Goal: Information Seeking & Learning: Learn about a topic

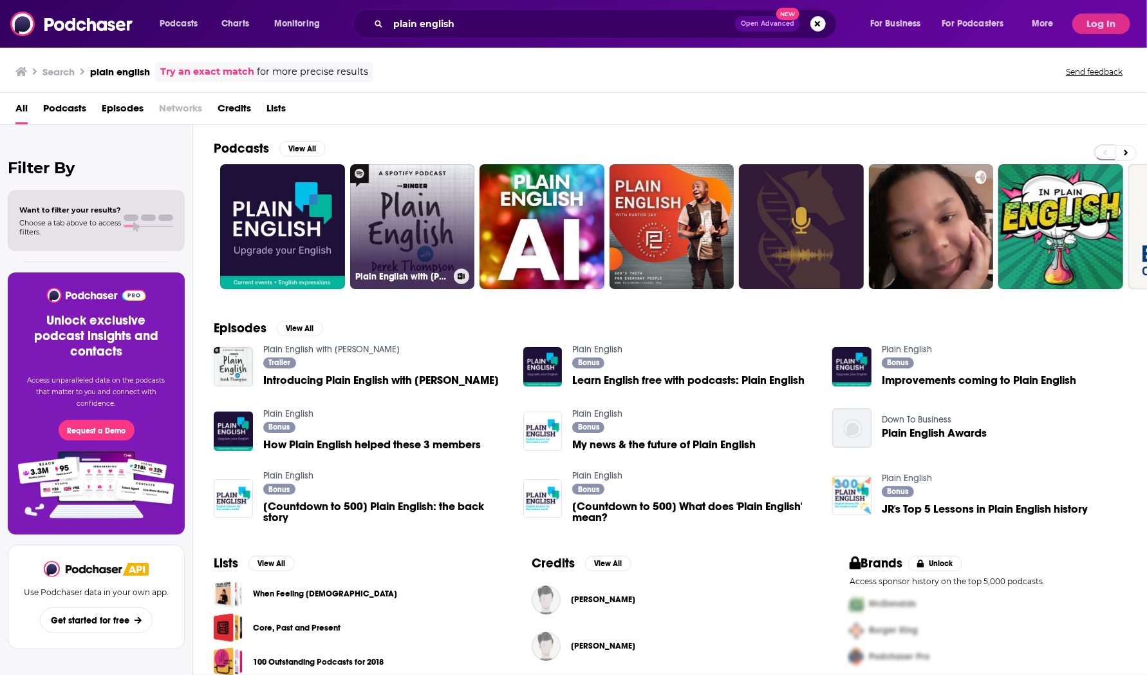
click at [415, 208] on link "Plain English with [PERSON_NAME]" at bounding box center [412, 226] width 125 height 125
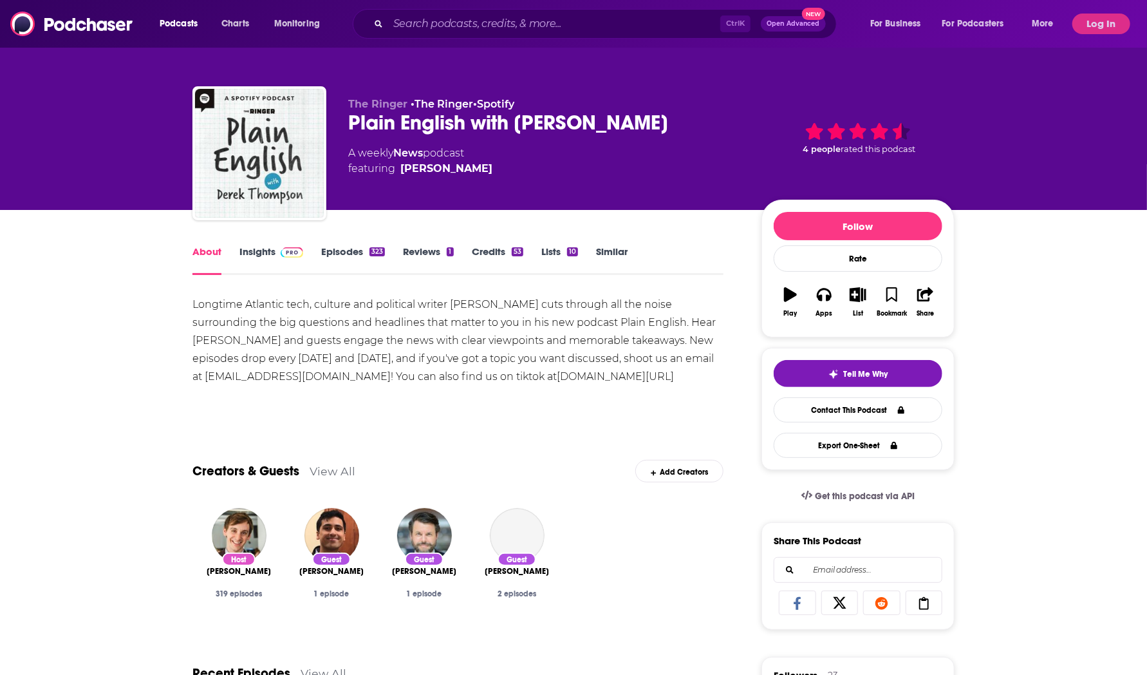
click at [267, 256] on link "Insights" at bounding box center [271, 260] width 64 height 30
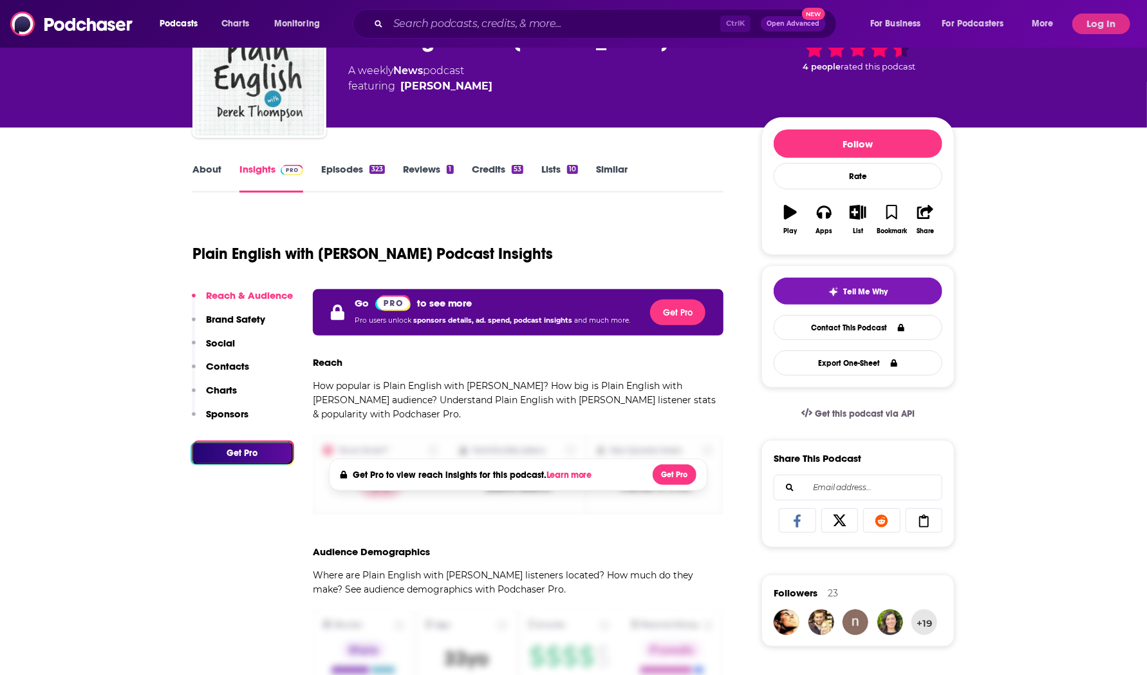
scroll to position [82, 0]
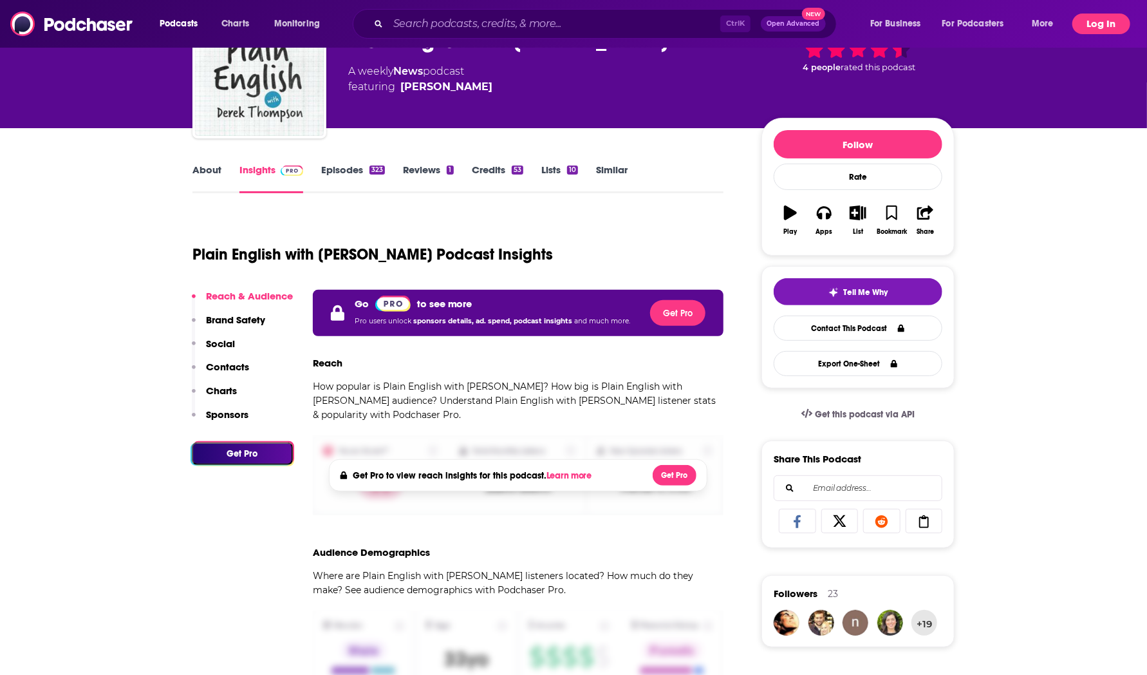
click at [1097, 26] on button "Log In" at bounding box center [1101, 24] width 58 height 21
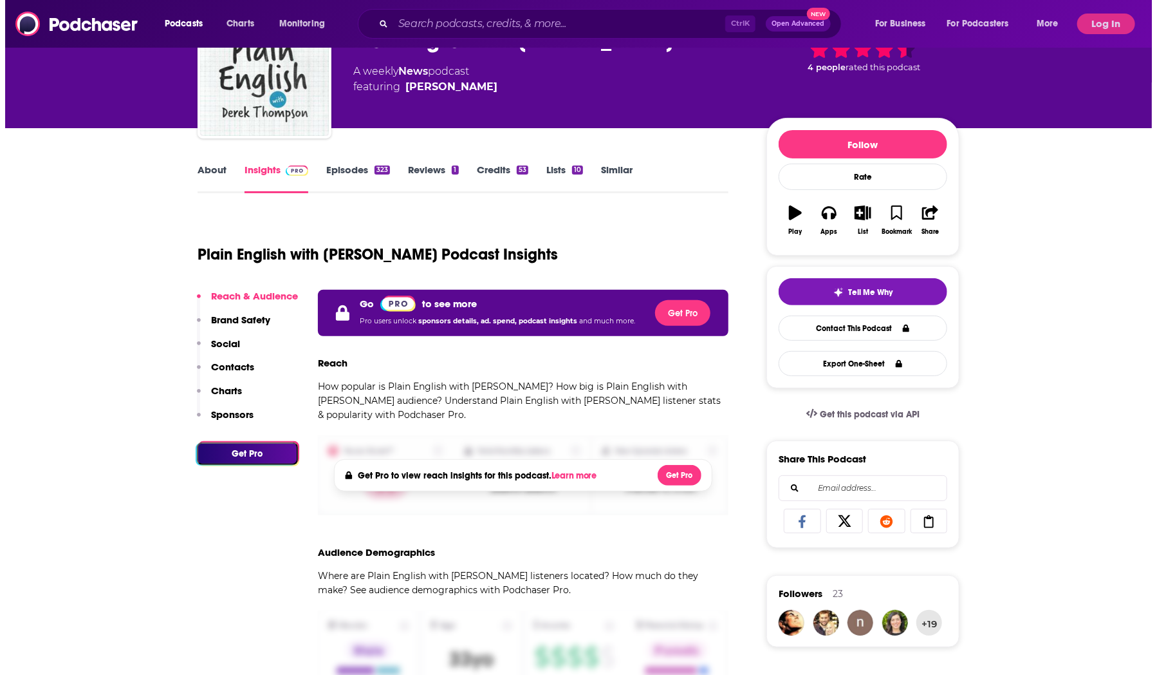
scroll to position [0, 0]
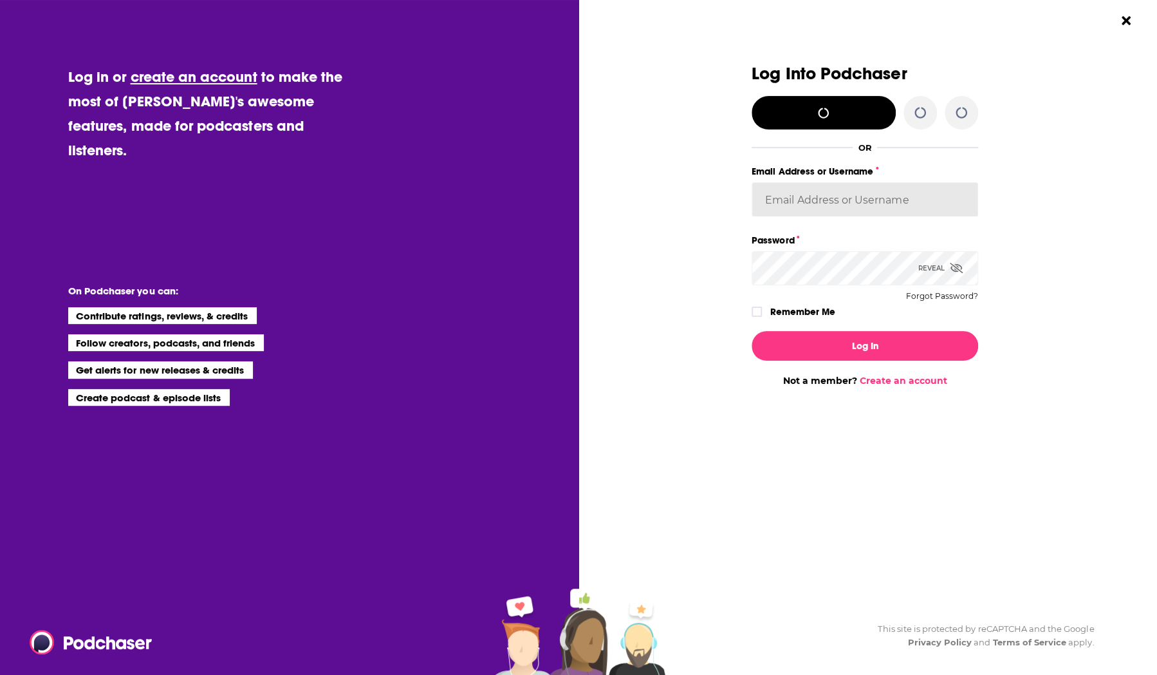
type input "[EMAIL_ADDRESS][DOMAIN_NAME]"
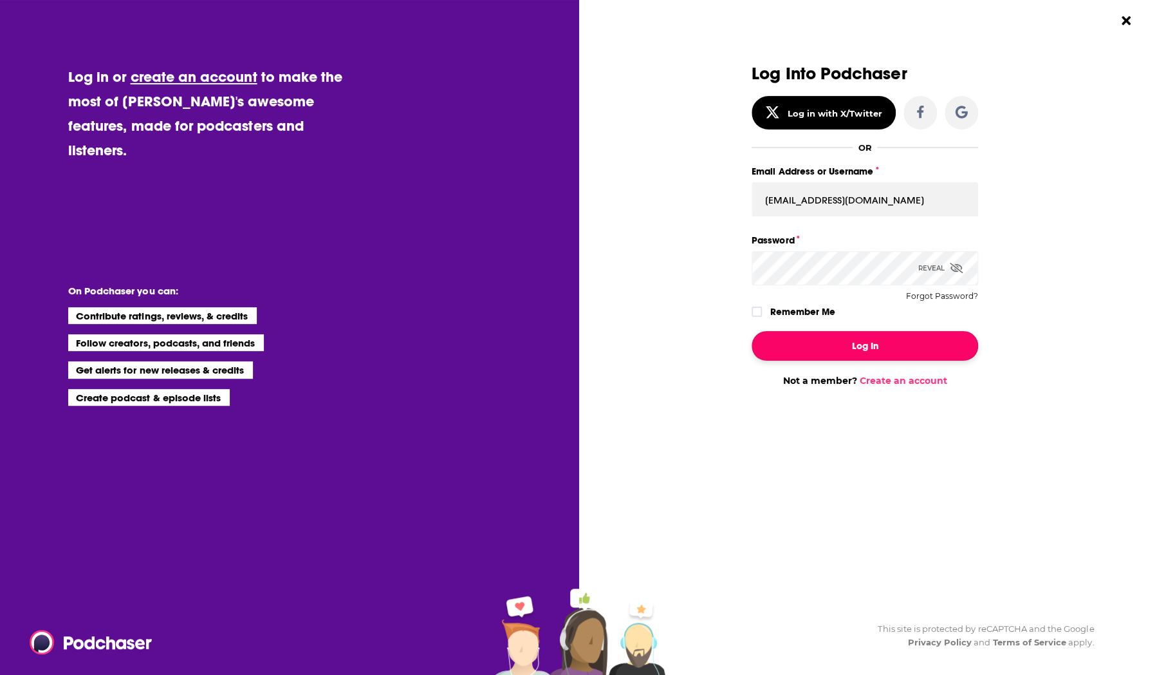
click at [869, 342] on button "Log In" at bounding box center [865, 346] width 227 height 30
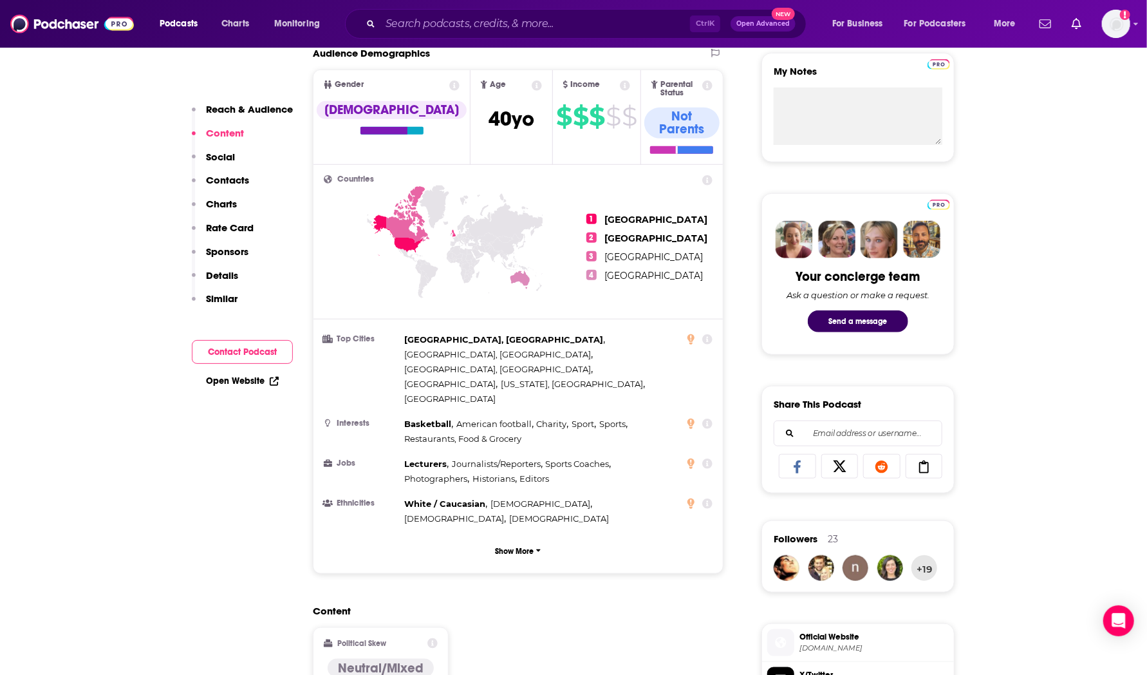
scroll to position [465, 0]
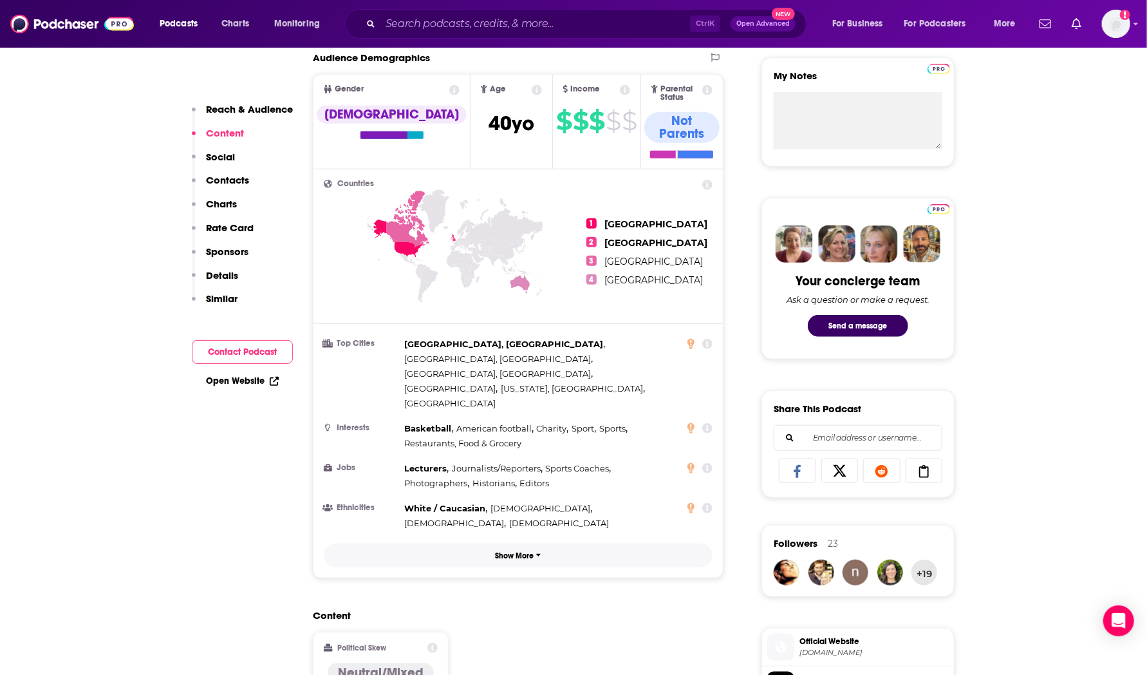
click at [510, 551] on p "Show More" at bounding box center [515, 555] width 39 height 9
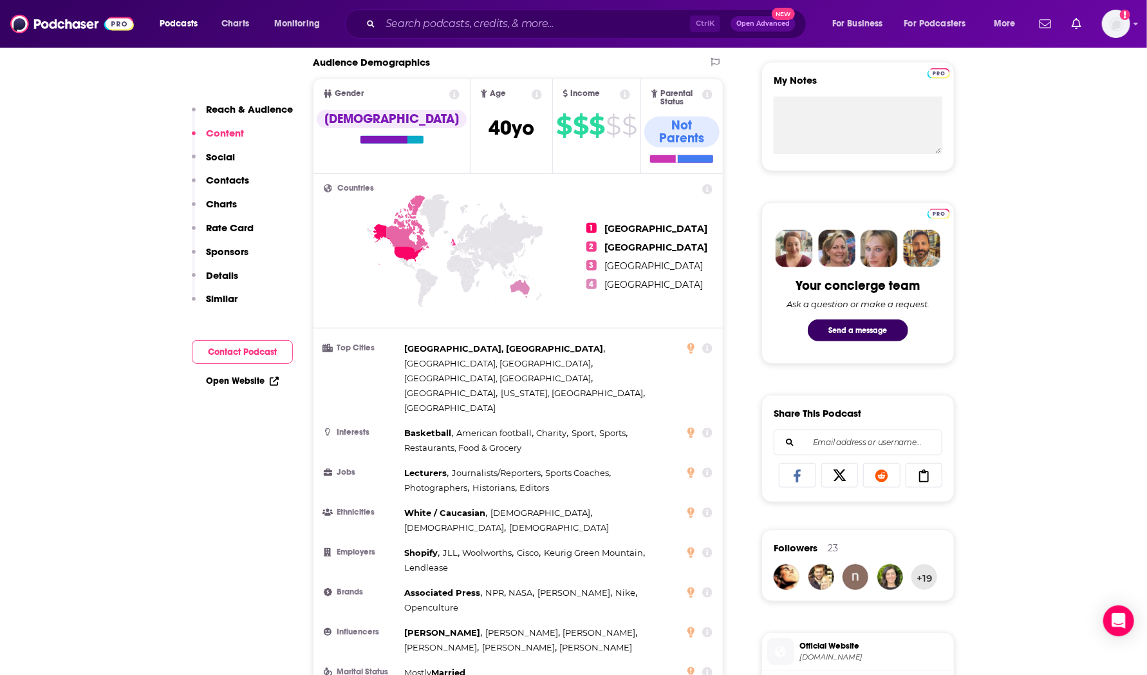
scroll to position [461, 0]
